Goal: Task Accomplishment & Management: Use online tool/utility

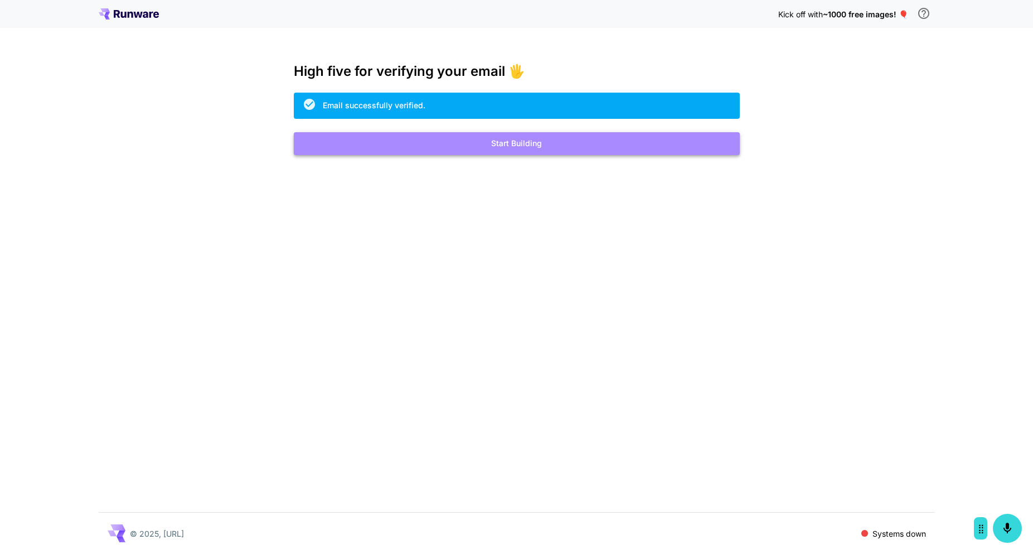
click at [491, 143] on button "Start Building" at bounding box center [517, 143] width 446 height 23
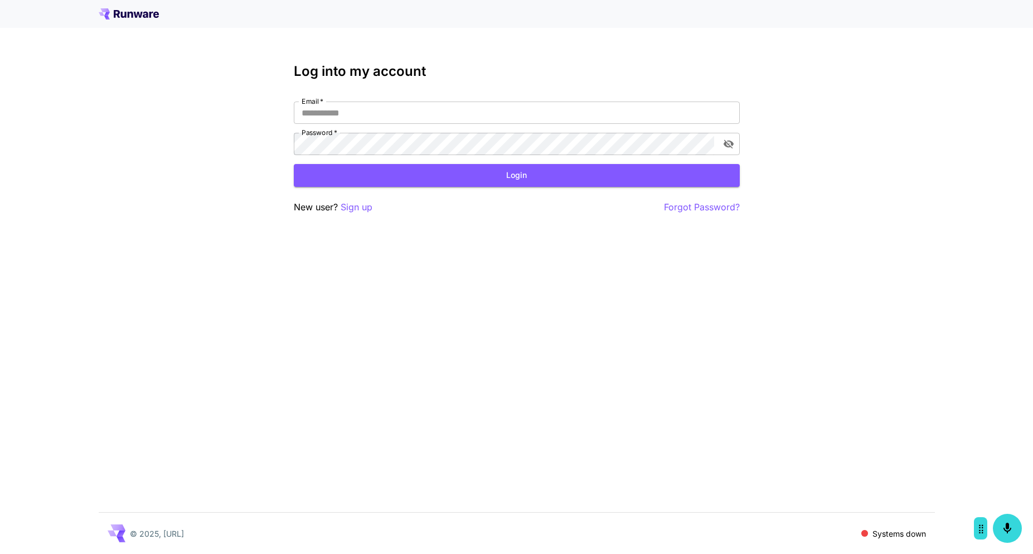
type input "**********"
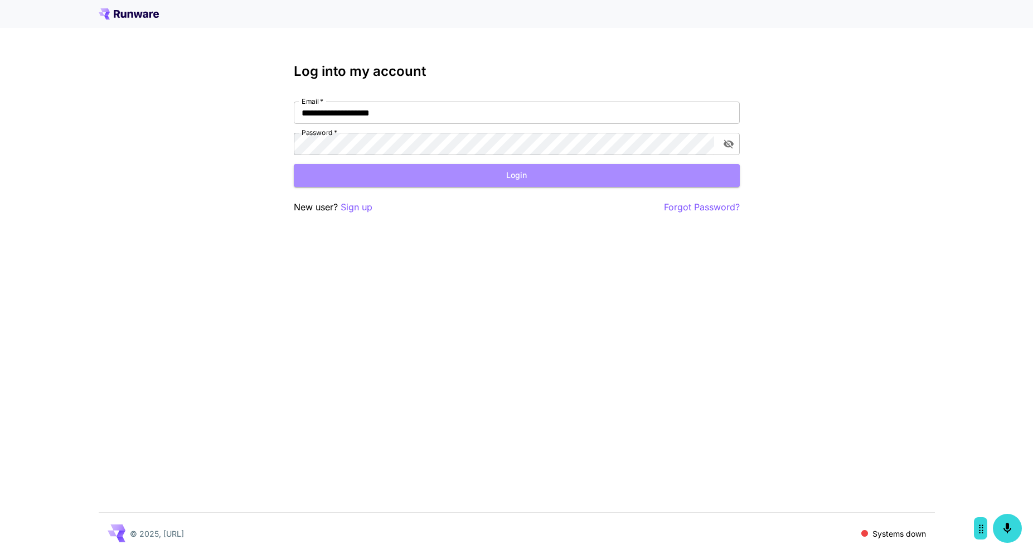
drag, startPoint x: 509, startPoint y: 174, endPoint x: 493, endPoint y: 178, distance: 16.8
click at [510, 175] on button "Login" at bounding box center [517, 175] width 446 height 23
